Goal: Use online tool/utility: Utilize a website feature to perform a specific function

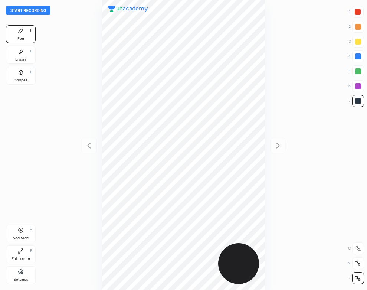
scroll to position [290, 248]
click at [25, 268] on div "Settings" at bounding box center [21, 275] width 30 height 18
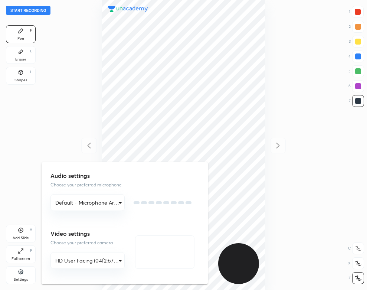
click at [22, 273] on div at bounding box center [183, 145] width 367 height 290
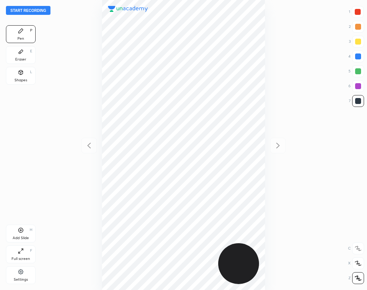
click at [19, 279] on div "Settings" at bounding box center [21, 279] width 14 height 4
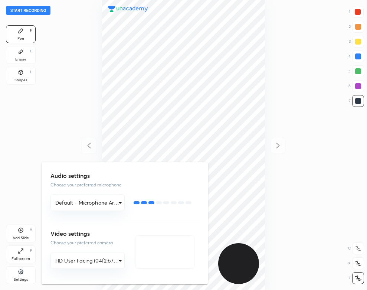
click at [43, 122] on div at bounding box center [183, 145] width 367 height 290
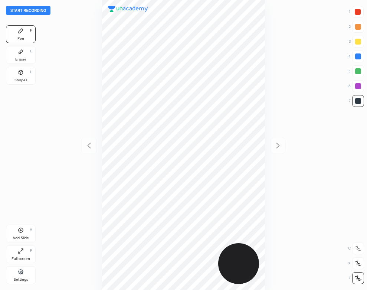
click at [40, 10] on button "Start recording" at bounding box center [28, 10] width 44 height 9
click at [24, 65] on div "Pen P Eraser E Shapes L" at bounding box center [21, 56] width 30 height 62
click at [16, 56] on div "Eraser E" at bounding box center [21, 55] width 30 height 18
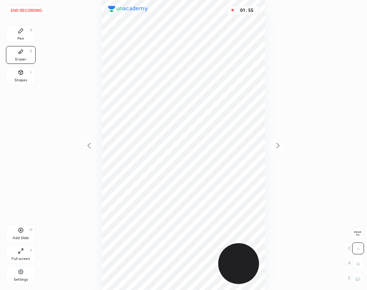
click at [21, 37] on div "Pen" at bounding box center [20, 39] width 7 height 4
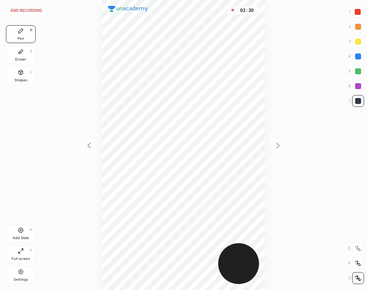
click at [59, 149] on div "02 : 20" at bounding box center [183, 145] width 248 height 290
click at [22, 60] on div "Eraser" at bounding box center [20, 59] width 11 height 4
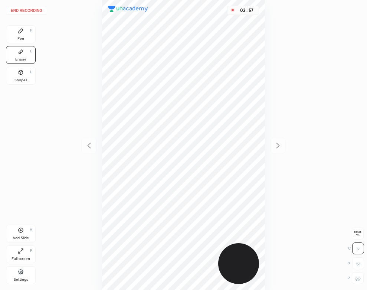
click at [20, 32] on icon at bounding box center [21, 31] width 4 height 4
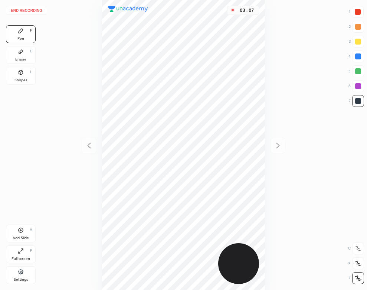
click at [16, 75] on div "Shapes L" at bounding box center [21, 76] width 30 height 18
click at [25, 233] on div "Add Slide H" at bounding box center [21, 233] width 30 height 18
click at [20, 36] on div "Pen P" at bounding box center [21, 34] width 30 height 18
click at [11, 66] on div "Pen P Eraser E Shapes L" at bounding box center [21, 56] width 30 height 62
click at [20, 79] on div "Shapes" at bounding box center [20, 80] width 13 height 4
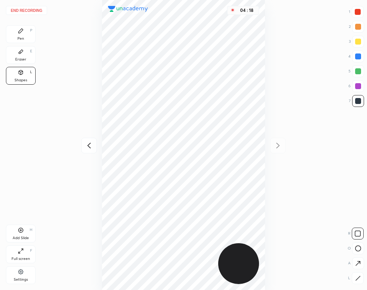
click at [17, 10] on button "End recording" at bounding box center [26, 10] width 41 height 9
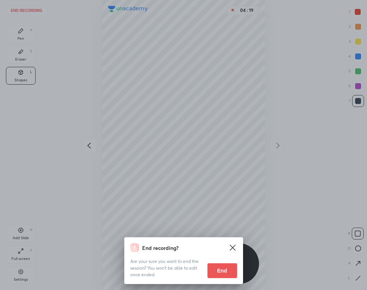
click at [208, 277] on button "End" at bounding box center [222, 270] width 30 height 15
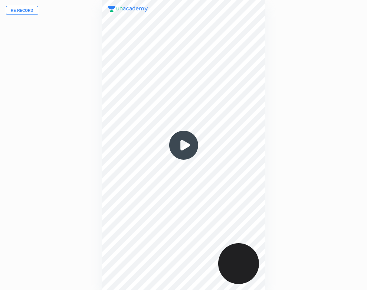
click at [178, 149] on img at bounding box center [184, 145] width 36 height 36
